Goal: Information Seeking & Learning: Learn about a topic

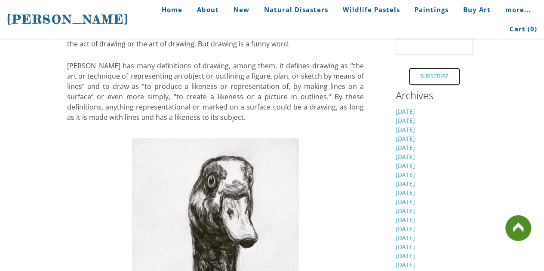
scroll to position [251, 0]
drag, startPoint x: 68, startPoint y: 63, endPoint x: 235, endPoint y: 81, distance: 167.7
click at [235, 81] on span "[PERSON_NAME] has many definitions of drawing, among them, it defines drawing a…" at bounding box center [215, 91] width 297 height 61
drag, startPoint x: 66, startPoint y: 61, endPoint x: 109, endPoint y: 72, distance: 44.3
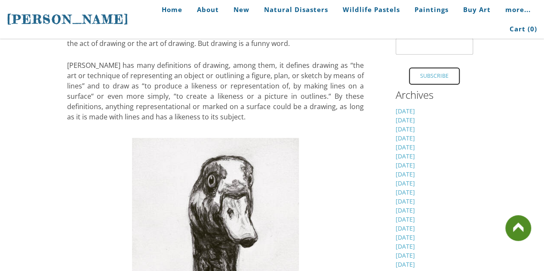
drag, startPoint x: 68, startPoint y: 66, endPoint x: 120, endPoint y: 73, distance: 52.6
click at [120, 73] on span "[PERSON_NAME] has many definitions of drawing, among them, it defines drawing a…" at bounding box center [215, 91] width 297 height 61
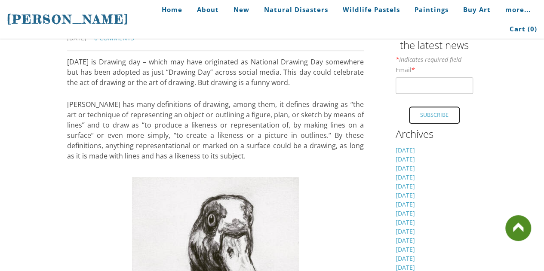
scroll to position [220, 0]
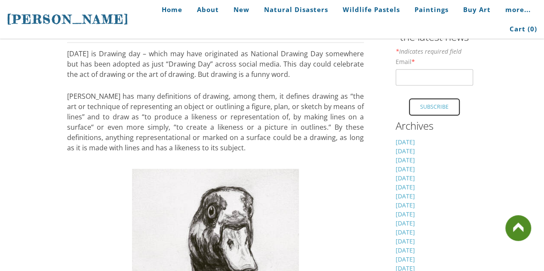
drag, startPoint x: 67, startPoint y: 95, endPoint x: 195, endPoint y: 113, distance: 129.0
click at [195, 113] on span "[PERSON_NAME] has many definitions of drawing, among them, it defines drawing a…" at bounding box center [215, 122] width 297 height 61
click at [191, 95] on span "[PERSON_NAME] has many definitions of drawing, among them, it defines drawing a…" at bounding box center [215, 122] width 297 height 61
drag, startPoint x: 218, startPoint y: 94, endPoint x: 266, endPoint y: 92, distance: 48.2
click at [266, 92] on span "[PERSON_NAME] has many definitions of drawing, among them, it defines drawing a…" at bounding box center [215, 122] width 297 height 61
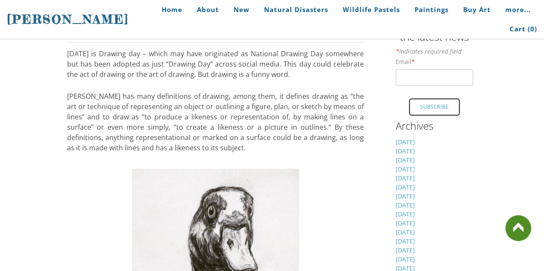
drag, startPoint x: 282, startPoint y: 98, endPoint x: 312, endPoint y: 96, distance: 30.1
click at [312, 96] on span "[PERSON_NAME] has many definitions of drawing, among them, it defines drawing a…" at bounding box center [215, 122] width 297 height 61
drag, startPoint x: 284, startPoint y: 93, endPoint x: 323, endPoint y: 98, distance: 39.4
click at [323, 98] on span "[PERSON_NAME] has many definitions of drawing, among them, it defines drawing a…" at bounding box center [215, 122] width 297 height 61
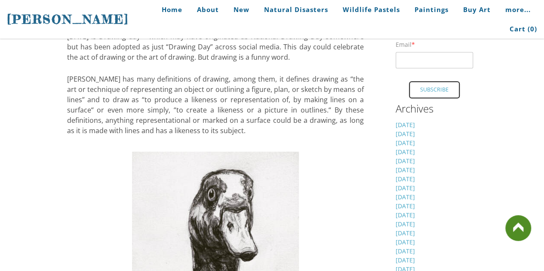
scroll to position [238, 0]
drag, startPoint x: 281, startPoint y: 79, endPoint x: 319, endPoint y: 80, distance: 38.7
click at [319, 80] on span "[PERSON_NAME] has many definitions of drawing, among them, it defines drawing a…" at bounding box center [215, 104] width 297 height 61
